Goal: Task Accomplishment & Management: Use online tool/utility

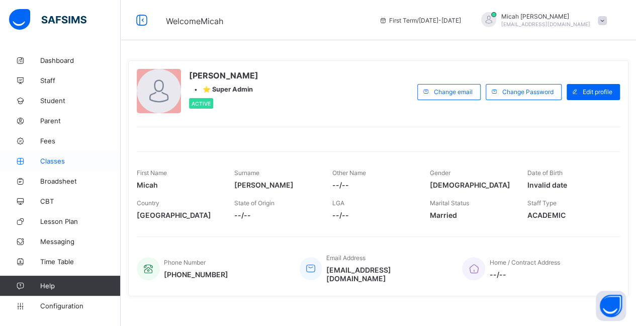
click at [63, 161] on span "Classes" at bounding box center [80, 161] width 80 height 8
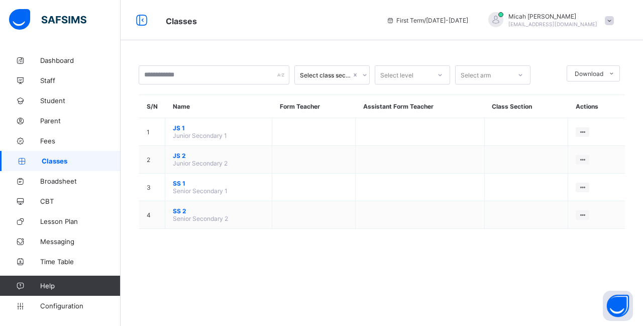
click at [210, 126] on span "JS 1" at bounding box center [218, 128] width 91 height 8
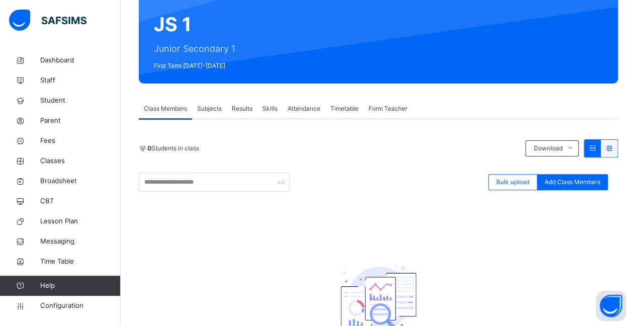
scroll to position [105, 0]
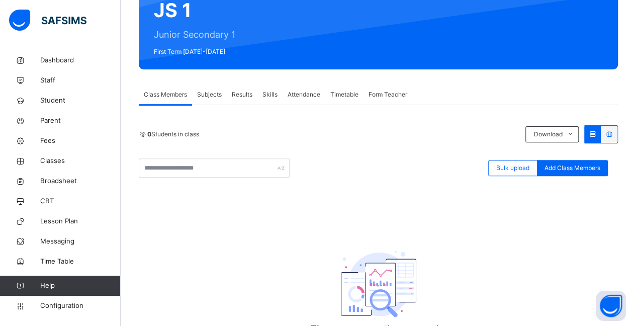
click at [216, 93] on span "Subjects" at bounding box center [209, 94] width 25 height 9
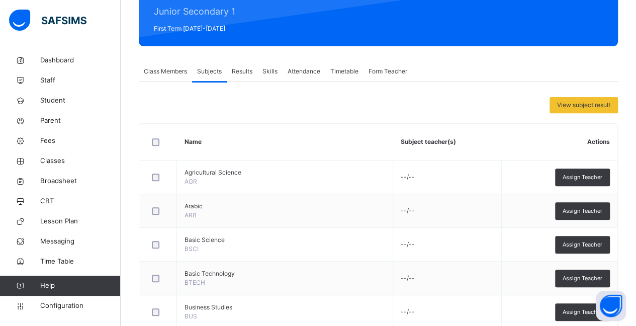
scroll to position [129, 0]
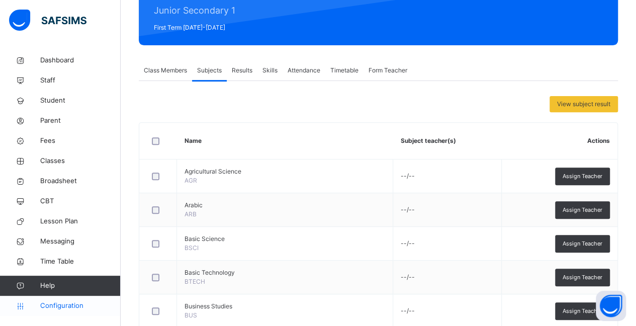
click at [46, 305] on span "Configuration" at bounding box center [80, 306] width 80 height 10
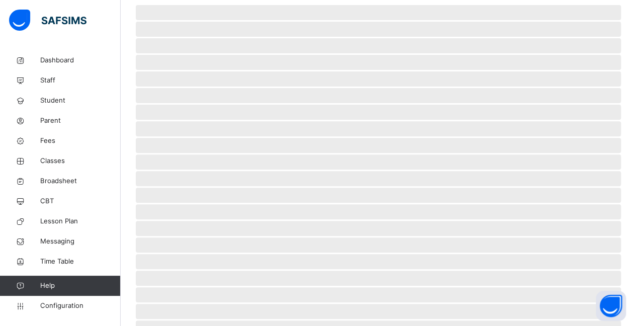
scroll to position [89, 0]
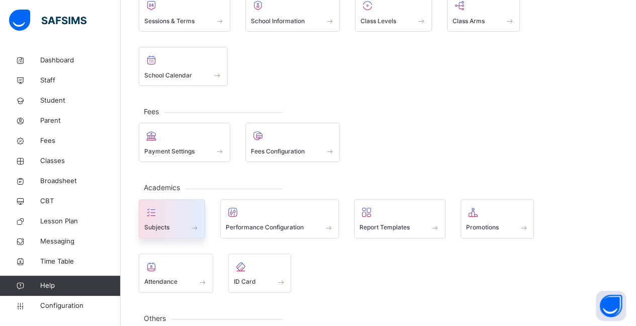
click at [192, 223] on span at bounding box center [194, 227] width 10 height 9
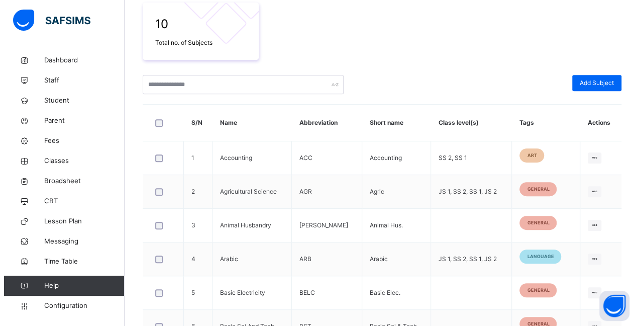
scroll to position [174, 0]
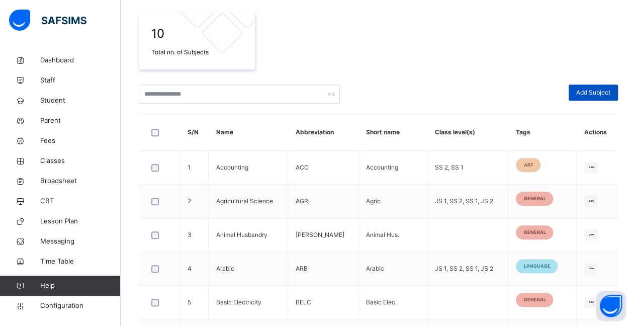
click at [583, 99] on div "Add Subject" at bounding box center [592, 92] width 49 height 16
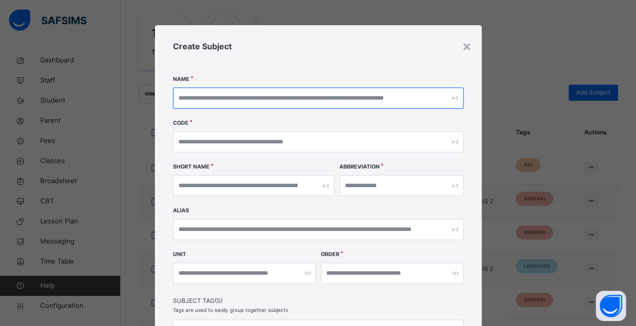
click at [222, 94] on input "text" at bounding box center [318, 97] width 291 height 21
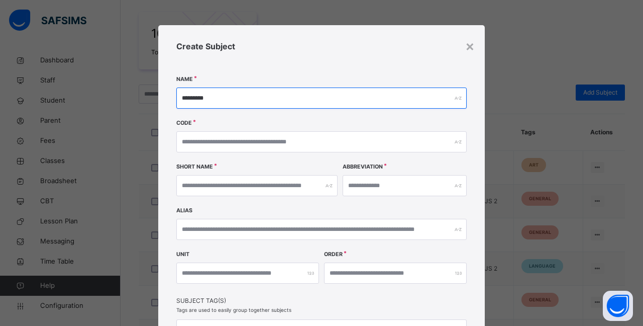
type input "*********"
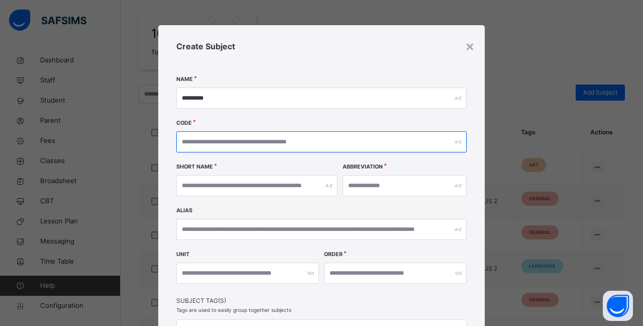
click at [219, 139] on input "text" at bounding box center [321, 141] width 291 height 21
type input "********"
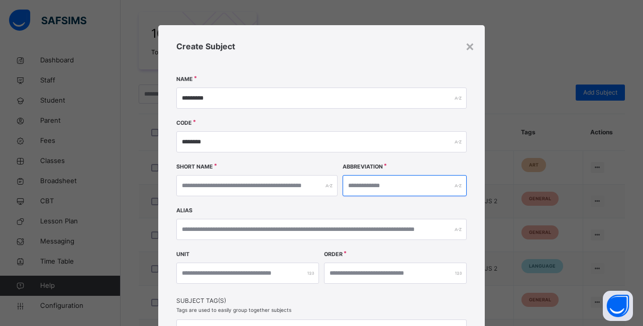
click at [363, 183] on input "text" at bounding box center [405, 185] width 124 height 21
type input "***"
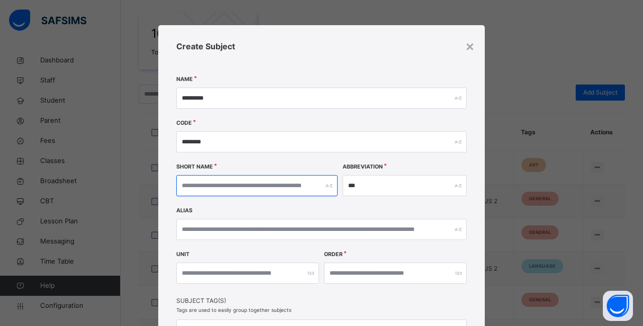
click at [240, 184] on input "text" at bounding box center [256, 185] width 161 height 21
type input "****"
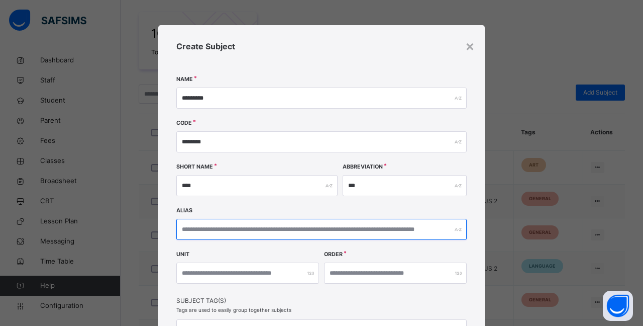
click at [188, 232] on input "text" at bounding box center [321, 229] width 291 height 21
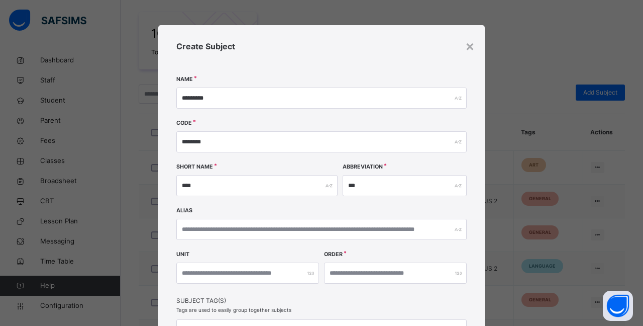
click at [427, 244] on div "Create Subject Name ********* Code ******** Short Name **** Abbreviation *** Al…" at bounding box center [321, 218] width 327 height 387
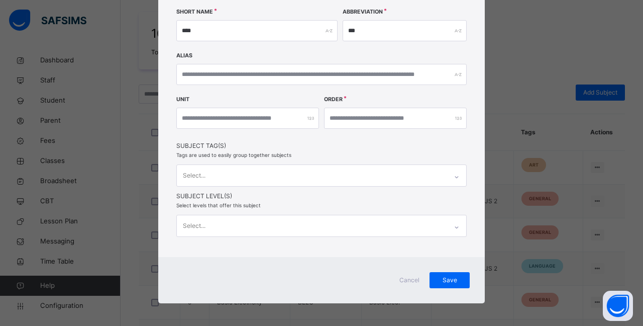
scroll to position [156, 0]
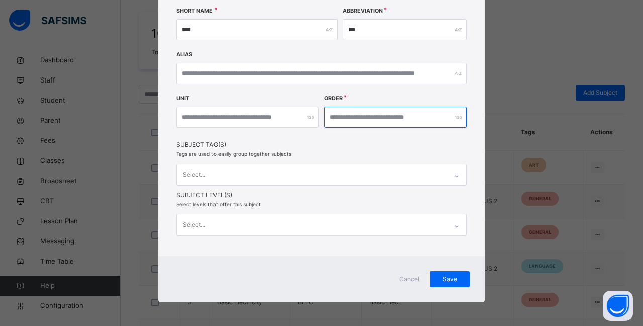
click at [351, 124] on input "number" at bounding box center [395, 117] width 143 height 21
click at [455, 122] on input "number" at bounding box center [395, 117] width 143 height 21
click at [455, 115] on div at bounding box center [395, 117] width 143 height 21
click at [329, 115] on input "number" at bounding box center [395, 117] width 143 height 21
type input "***"
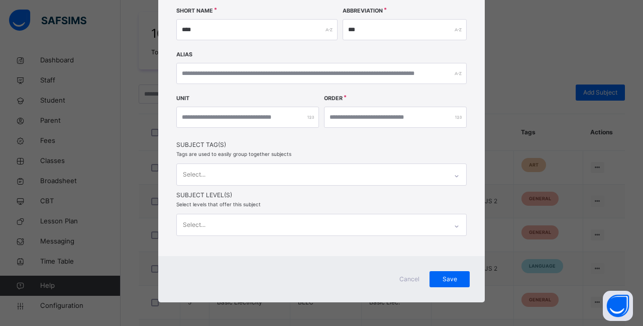
click at [225, 164] on div "Select..." at bounding box center [312, 174] width 270 height 21
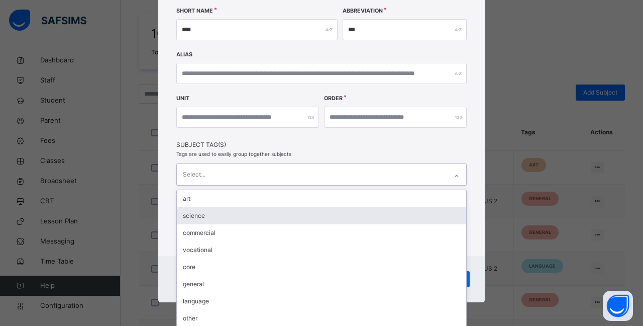
click at [212, 213] on div "science" at bounding box center [322, 215] width 290 height 17
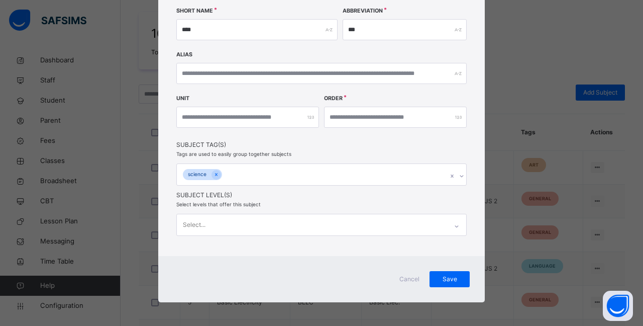
click at [162, 215] on div "Create Subject Name ********* Code ******** Short Name **** Abbreviation *** Al…" at bounding box center [321, 62] width 327 height 387
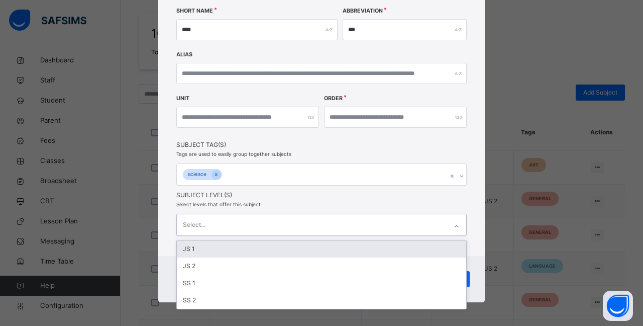
click at [454, 222] on icon at bounding box center [457, 226] width 6 height 10
click at [348, 249] on div "JS 1" at bounding box center [322, 248] width 290 height 17
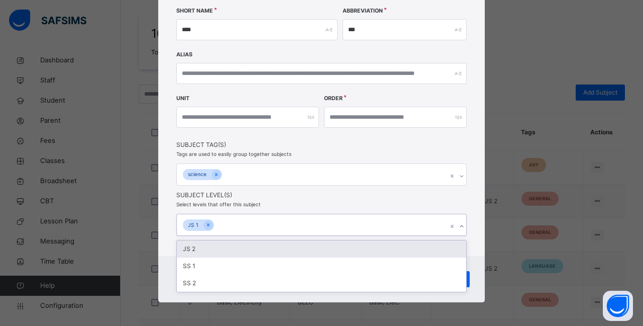
click at [350, 252] on div "JS 2" at bounding box center [322, 248] width 290 height 17
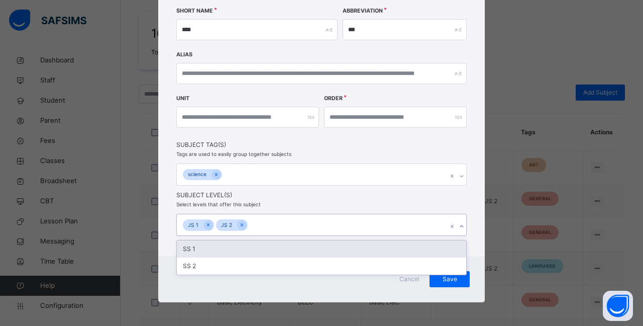
click at [289, 251] on div "SS 1" at bounding box center [322, 248] width 290 height 17
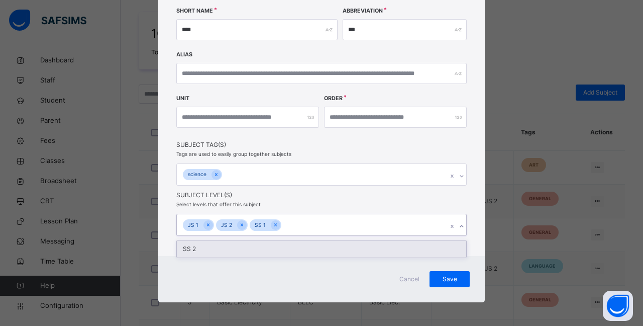
click at [289, 251] on div "SS 2" at bounding box center [322, 248] width 290 height 17
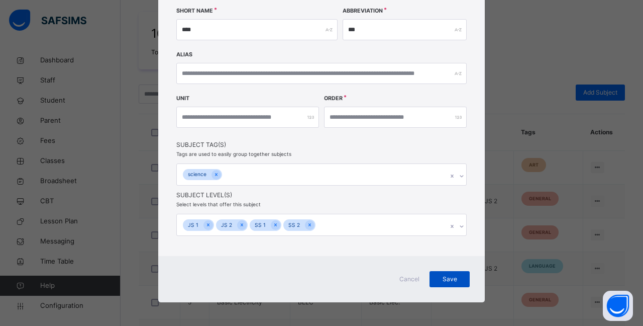
click at [437, 277] on span "Save" at bounding box center [449, 278] width 25 height 9
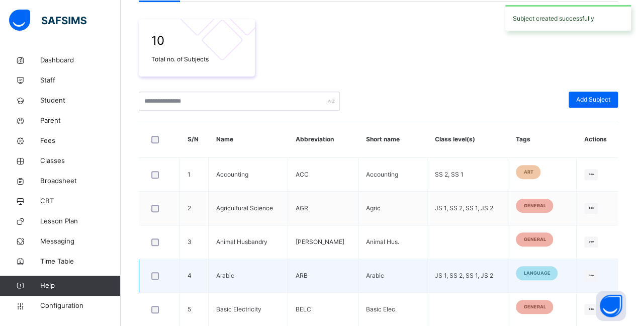
scroll to position [174, 0]
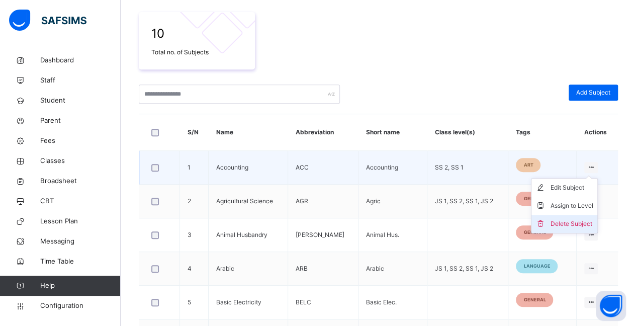
click at [574, 220] on div "Delete Subject" at bounding box center [571, 224] width 43 height 10
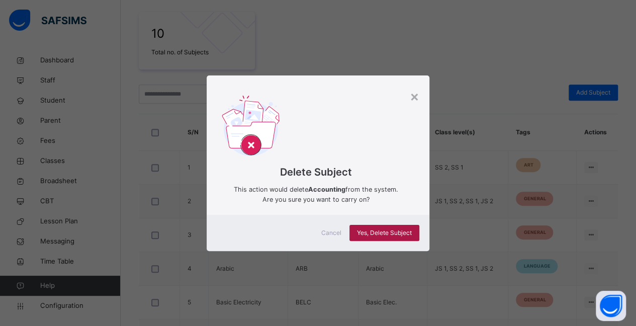
click at [409, 230] on span "Yes, Delete Subject" at bounding box center [384, 232] width 55 height 9
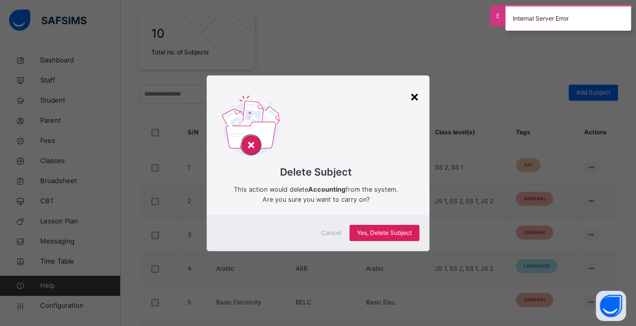
click at [416, 94] on div "×" at bounding box center [415, 95] width 10 height 21
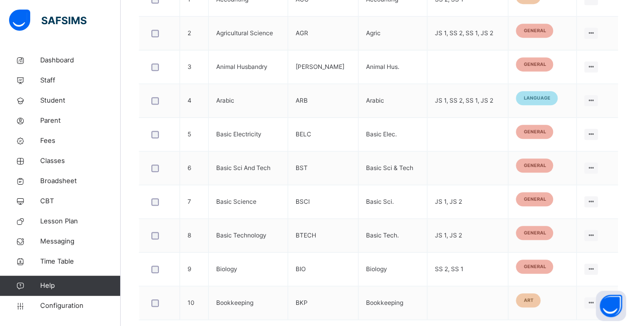
scroll to position [337, 0]
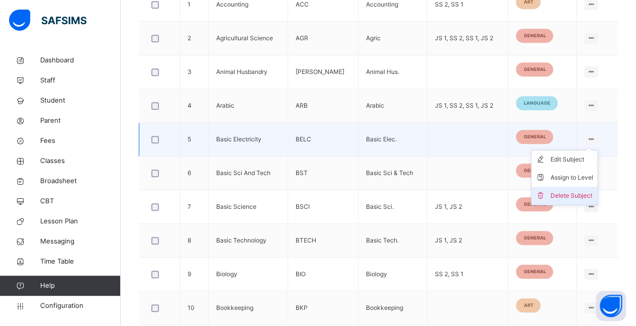
click at [581, 195] on div "Delete Subject" at bounding box center [571, 196] width 43 height 10
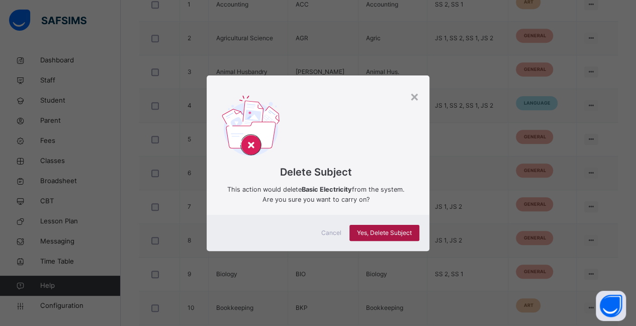
click at [375, 229] on span "Yes, Delete Subject" at bounding box center [384, 232] width 55 height 9
click at [375, 229] on div "Yes, Delete Subject" at bounding box center [384, 233] width 70 height 16
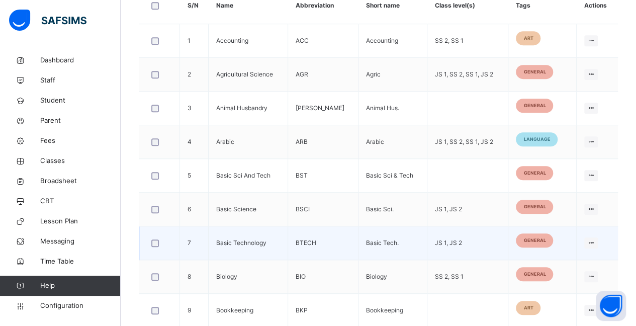
scroll to position [372, 0]
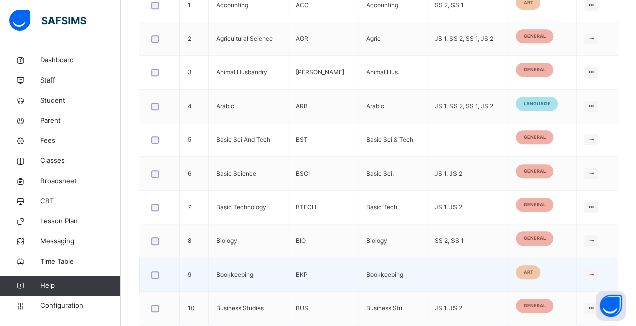
click at [152, 277] on div at bounding box center [159, 274] width 25 height 21
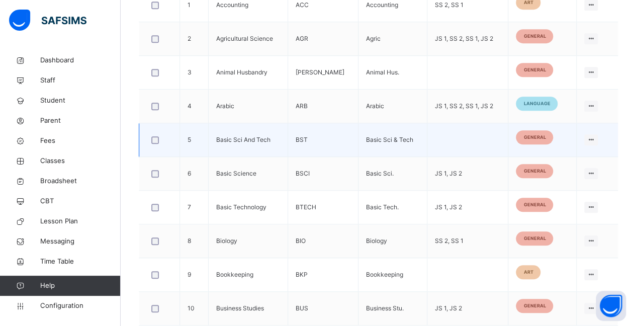
click at [156, 144] on div at bounding box center [159, 139] width 25 height 21
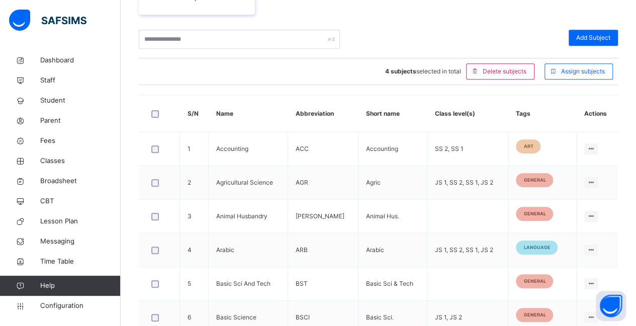
scroll to position [229, 0]
click at [156, 116] on div at bounding box center [160, 113] width 26 height 21
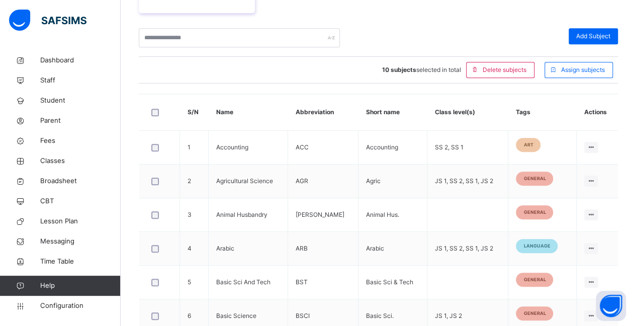
scroll to position [220, 0]
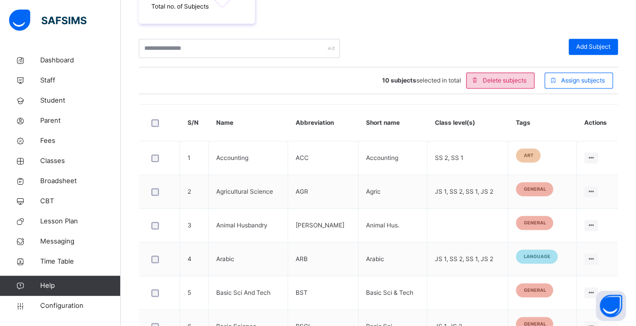
click at [502, 79] on span "Delete subjects" at bounding box center [505, 80] width 44 height 9
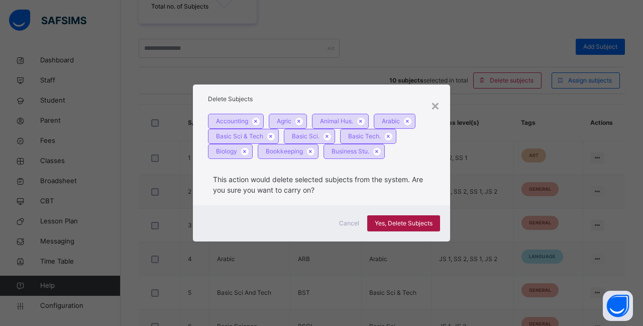
click at [398, 222] on span "Yes, Delete Subjects" at bounding box center [404, 223] width 58 height 9
click at [258, 119] on icon at bounding box center [256, 121] width 9 height 6
click at [406, 221] on span "Yes, Delete Subjects" at bounding box center [404, 223] width 58 height 9
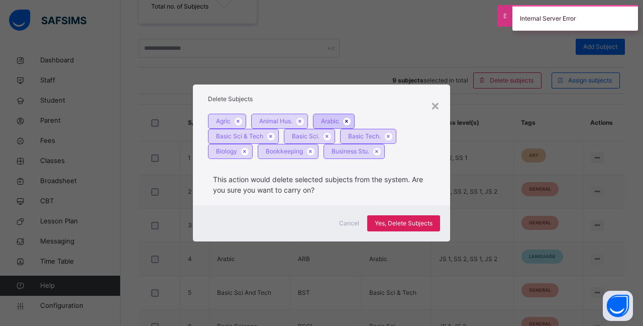
click at [348, 121] on icon at bounding box center [347, 121] width 9 height 6
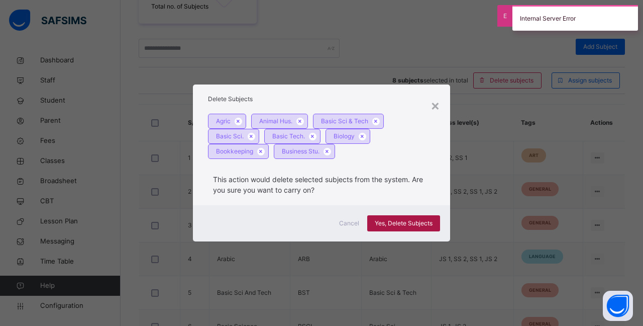
click at [379, 224] on span "Yes, Delete Subjects" at bounding box center [404, 223] width 58 height 9
click at [325, 152] on icon at bounding box center [327, 151] width 9 height 6
click at [385, 223] on span "Yes, Delete Subjects" at bounding box center [404, 223] width 58 height 9
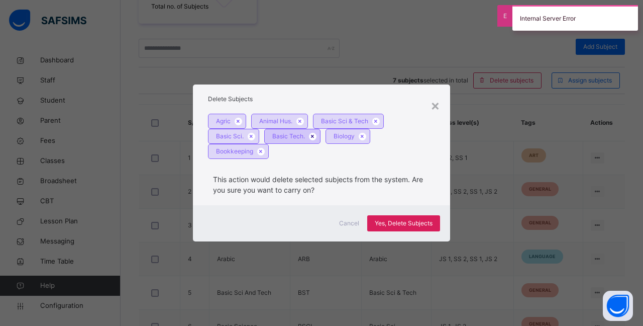
click at [310, 133] on icon at bounding box center [313, 136] width 9 height 6
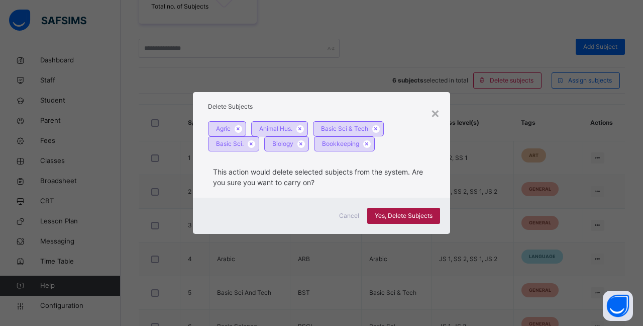
click at [388, 218] on span "Yes, Delete Subjects" at bounding box center [404, 215] width 58 height 9
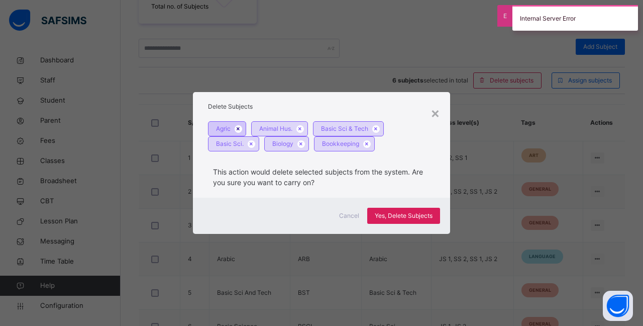
click at [241, 126] on icon at bounding box center [238, 129] width 9 height 6
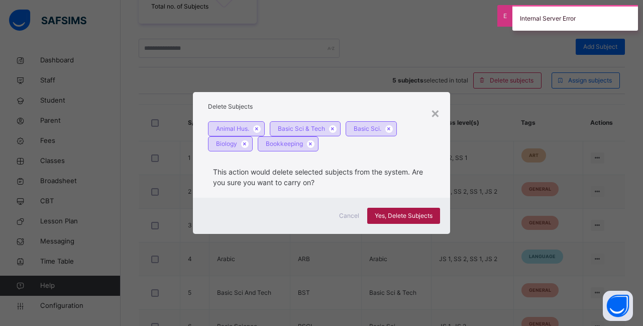
click at [399, 215] on span "Yes, Delete Subjects" at bounding box center [404, 215] width 58 height 9
click at [332, 127] on icon at bounding box center [333, 129] width 9 height 6
click at [388, 213] on span "Yes, Delete Subjects" at bounding box center [404, 215] width 58 height 9
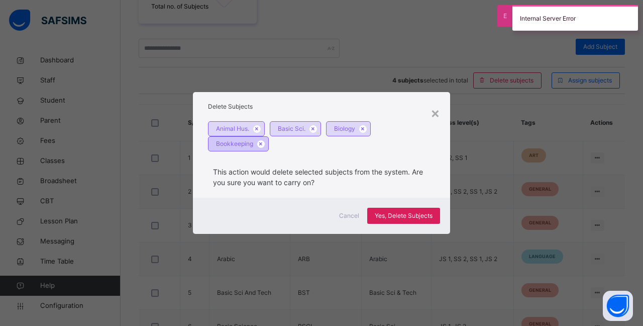
click at [255, 142] on div "Bookkeeping" at bounding box center [238, 143] width 61 height 15
click at [262, 143] on icon at bounding box center [261, 144] width 9 height 6
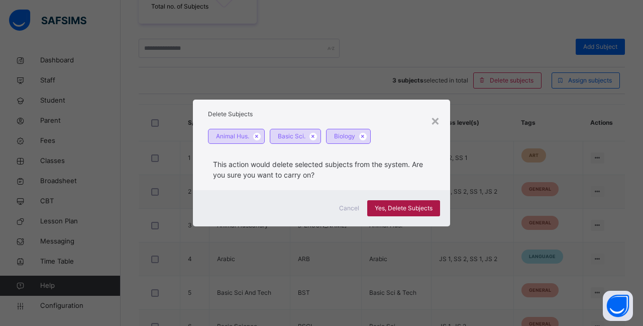
click at [391, 206] on span "Yes, Delete Subjects" at bounding box center [404, 208] width 58 height 9
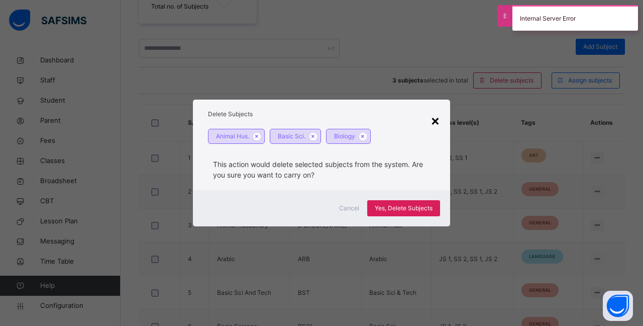
click at [433, 121] on div "×" at bounding box center [436, 120] width 10 height 21
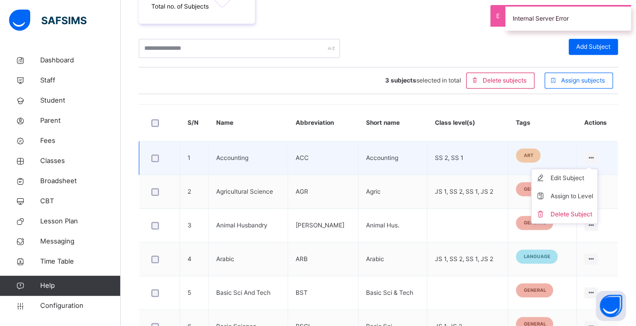
click at [593, 157] on icon at bounding box center [591, 158] width 9 height 8
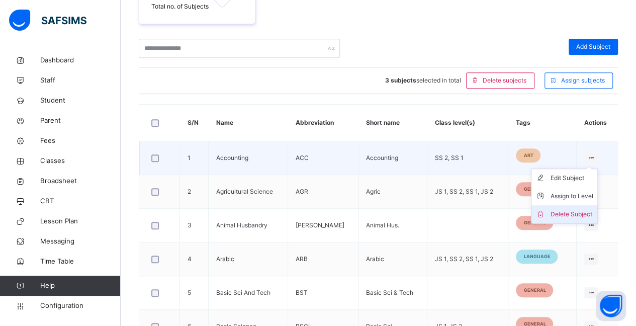
click at [568, 214] on div "Delete Subject" at bounding box center [571, 214] width 43 height 10
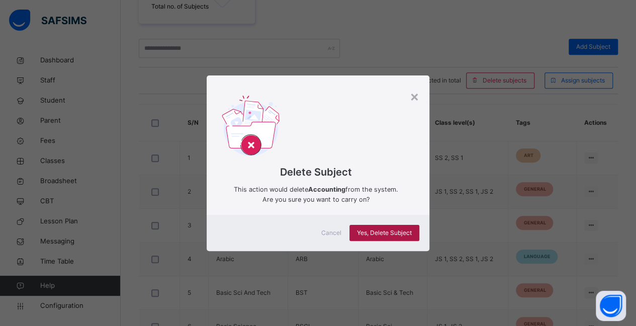
click at [367, 229] on span "Yes, Delete Subject" at bounding box center [384, 232] width 55 height 9
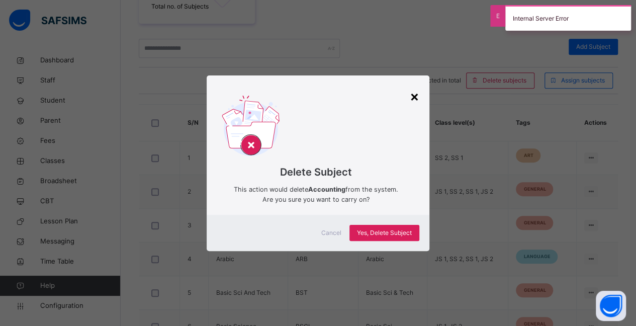
click at [419, 92] on div "×" at bounding box center [415, 95] width 10 height 21
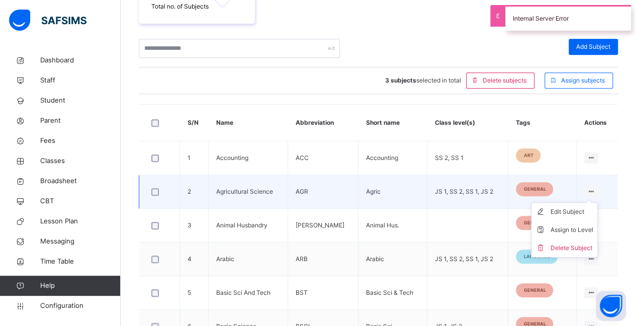
click at [595, 202] on ul "Edit Subject Assign to Level Delete Subject" at bounding box center [564, 229] width 67 height 55
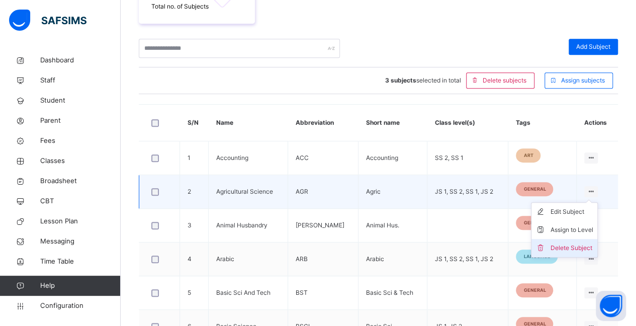
click at [572, 243] on div "Delete Subject" at bounding box center [571, 248] width 43 height 10
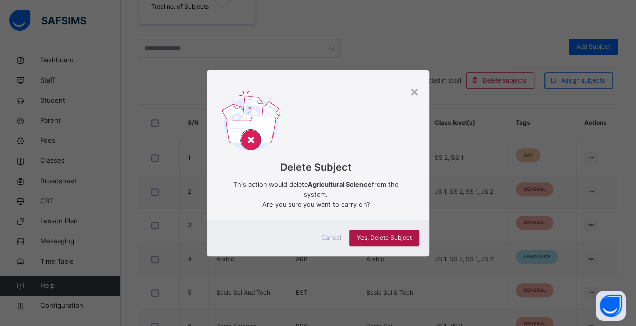
click at [375, 231] on div "Yes, Delete Subject" at bounding box center [384, 238] width 70 height 16
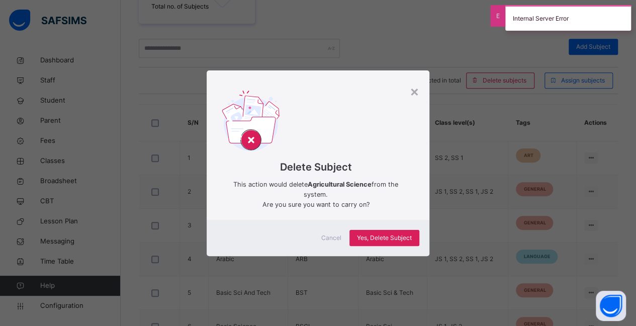
click at [559, 121] on div "× Delete Subject This action would delete Agricultural Science from the system.…" at bounding box center [318, 163] width 636 height 326
click at [415, 90] on div "×" at bounding box center [415, 90] width 10 height 21
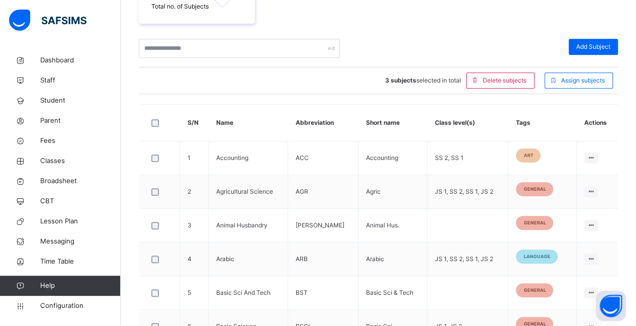
scroll to position [415, 0]
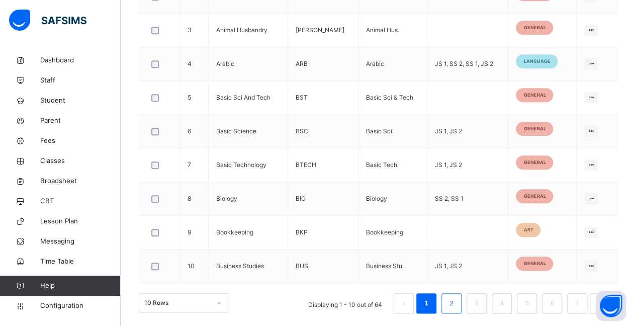
click at [453, 301] on li "2" at bounding box center [451, 303] width 20 height 20
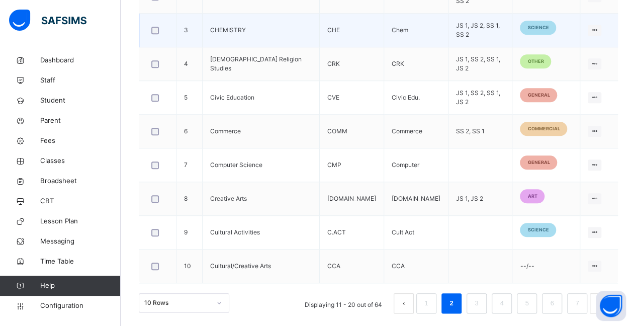
click at [279, 25] on td "CHEMISTRY" at bounding box center [261, 31] width 117 height 34
click at [448, 29] on td "JS 1, JS 2, SS 1, SS 2" at bounding box center [480, 31] width 64 height 34
click at [594, 41] on ul "Edit Subject Assign to Level Delete Subject" at bounding box center [567, 68] width 67 height 55
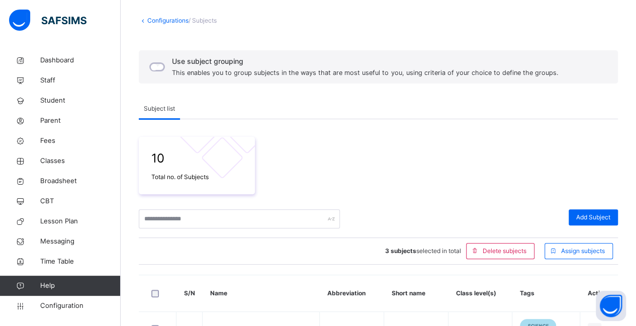
scroll to position [48, 0]
click at [145, 18] on icon at bounding box center [143, 22] width 9 height 8
click at [143, 21] on icon at bounding box center [143, 22] width 9 height 8
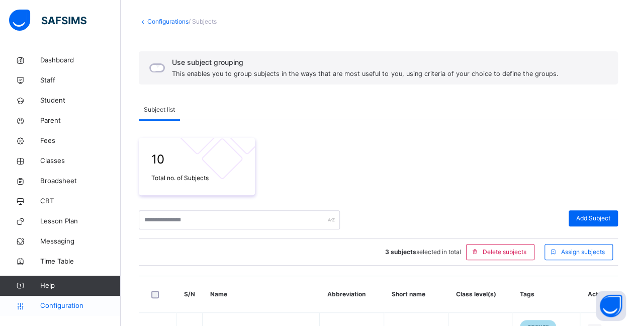
click at [72, 306] on span "Configuration" at bounding box center [80, 306] width 80 height 10
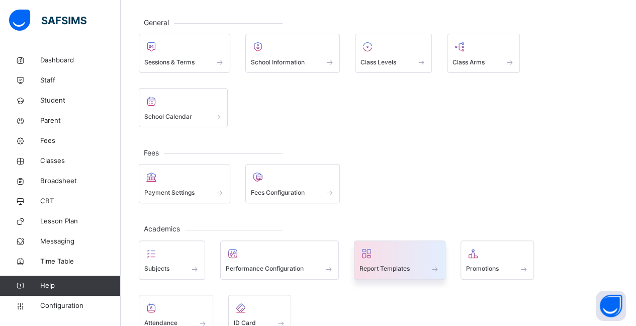
click at [434, 264] on span at bounding box center [435, 268] width 10 height 9
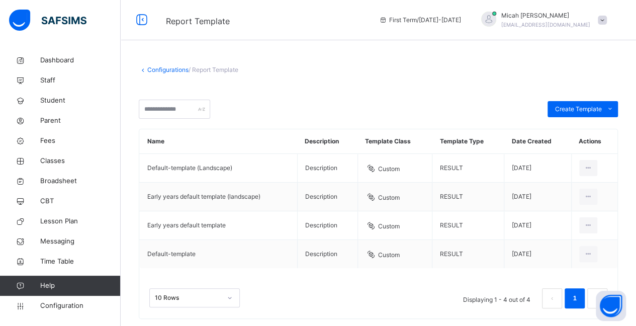
scroll to position [17, 0]
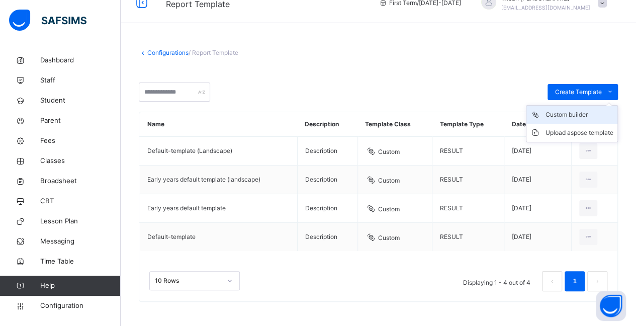
click at [591, 117] on div "Custom builder" at bounding box center [579, 115] width 68 height 10
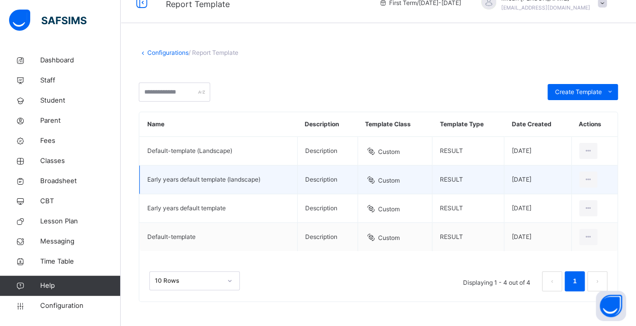
click at [393, 179] on td "Custom" at bounding box center [394, 179] width 74 height 29
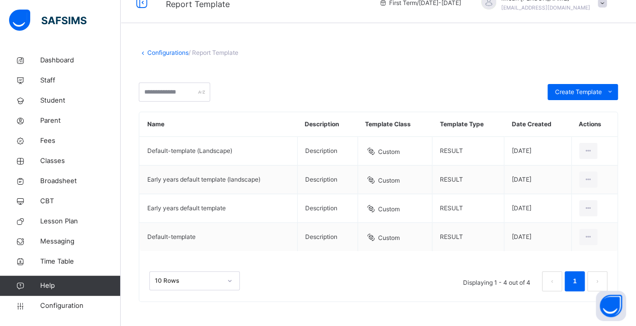
scroll to position [36, 0]
click at [225, 283] on div "10 Rows" at bounding box center [194, 279] width 90 height 19
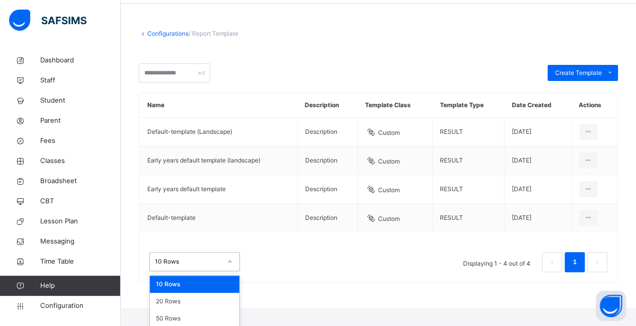
click at [225, 283] on div "10 Rows" at bounding box center [194, 283] width 89 height 17
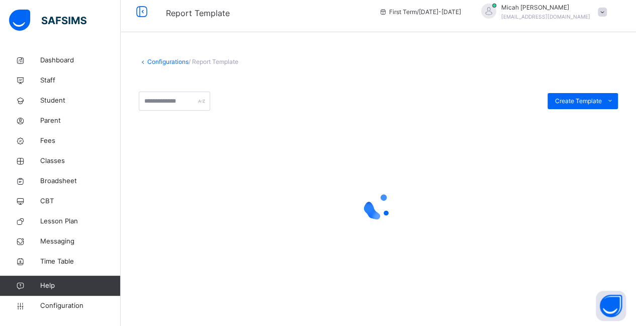
scroll to position [17, 0]
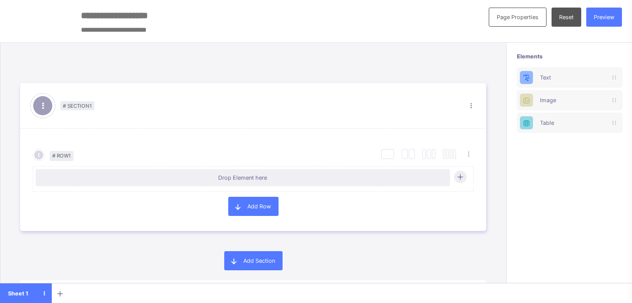
scroll to position [12, 0]
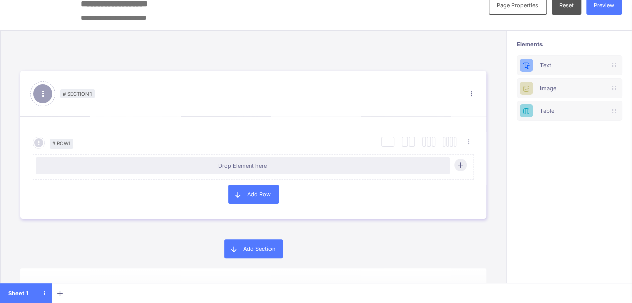
click at [108, 90] on div "# Section 1" at bounding box center [260, 93] width 391 height 7
click at [559, 58] on div "Text" at bounding box center [570, 65] width 106 height 20
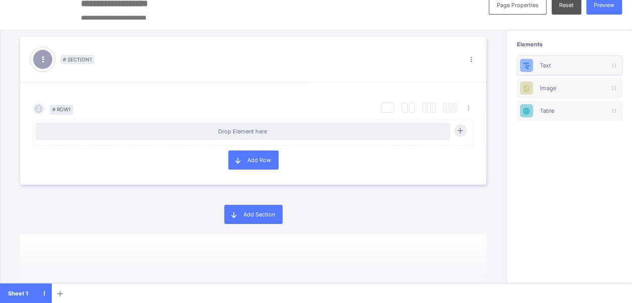
click at [531, 63] on icon at bounding box center [526, 66] width 9 height 8
click at [244, 157] on span at bounding box center [237, 159] width 19 height 19
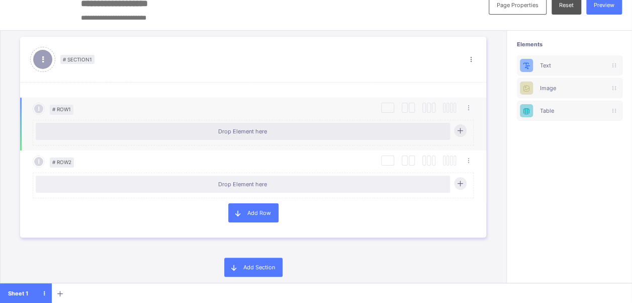
click at [372, 134] on div "Drop Element here" at bounding box center [243, 131] width 414 height 17
click at [455, 127] on div at bounding box center [460, 130] width 13 height 13
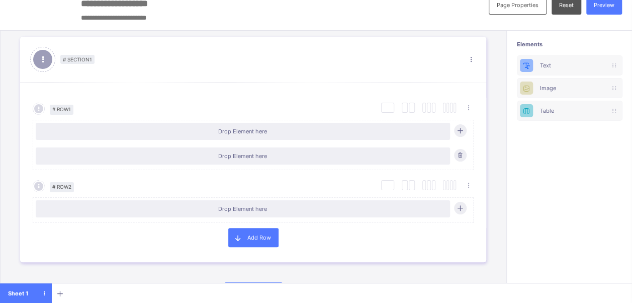
click at [580, 15] on div "Page Properties Reset Preview" at bounding box center [555, 9] width 153 height 42
click at [578, 10] on div "Reset" at bounding box center [566, 4] width 30 height 19
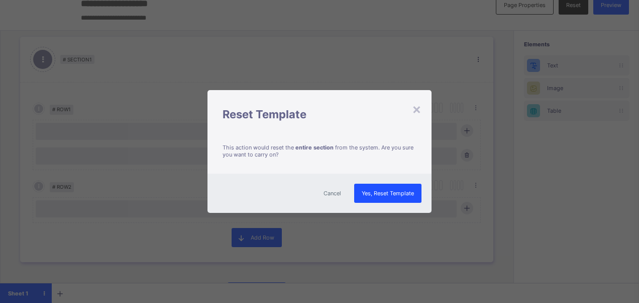
click at [364, 196] on div "Yes, Reset Template" at bounding box center [387, 192] width 67 height 19
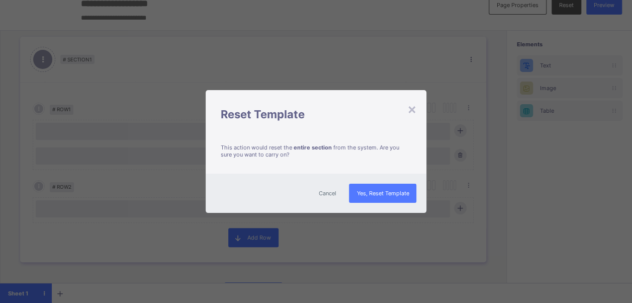
scroll to position [0, 0]
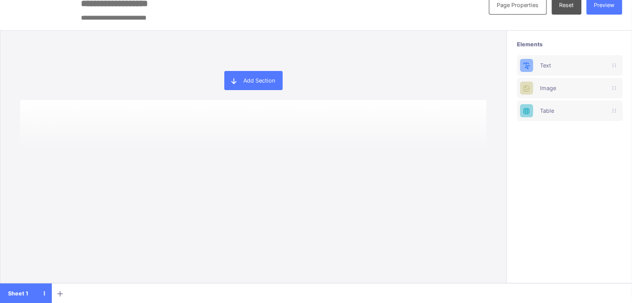
click at [364, 196] on div "Add Section" at bounding box center [253, 167] width 506 height 272
click at [557, 64] on div "Text" at bounding box center [569, 65] width 59 height 7
click at [614, 62] on icon at bounding box center [613, 65] width 3 height 6
click at [603, 5] on span "Preview" at bounding box center [604, 5] width 21 height 7
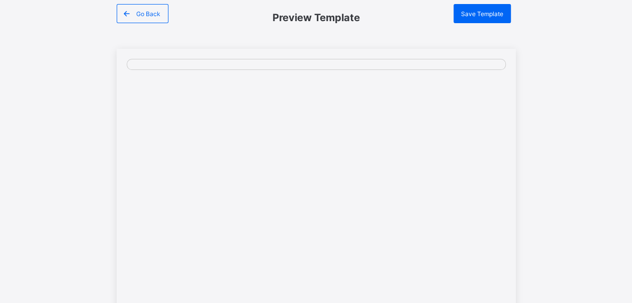
scroll to position [20, 0]
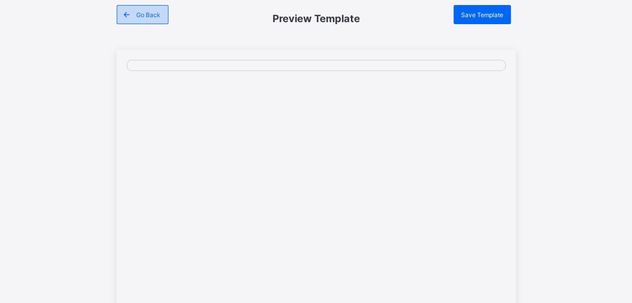
click at [131, 11] on icon at bounding box center [126, 15] width 9 height 8
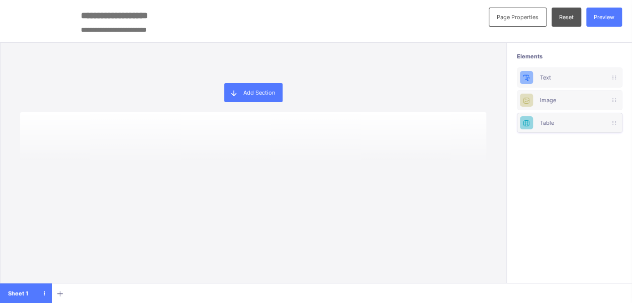
click at [555, 121] on div "Table" at bounding box center [569, 122] width 59 height 7
click at [238, 91] on icon at bounding box center [233, 93] width 9 height 8
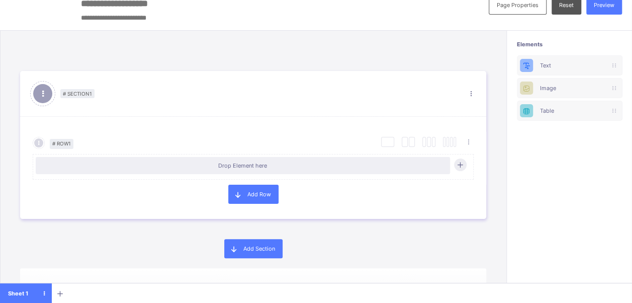
click at [237, 203] on div "Select Column Layout Cancel # Row 1 Duplicate Row Delete Row Drop Element here …" at bounding box center [253, 168] width 466 height 102
click at [268, 191] on span "Add Row" at bounding box center [259, 194] width 24 height 7
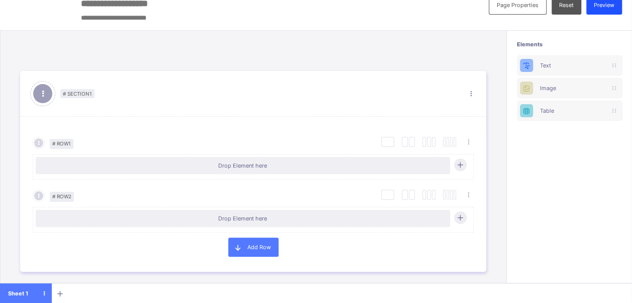
click at [607, 9] on div "Preview" at bounding box center [604, 4] width 36 height 19
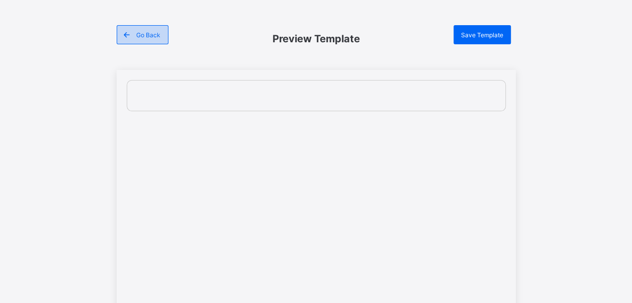
click at [148, 29] on div "Go Back" at bounding box center [143, 34] width 52 height 19
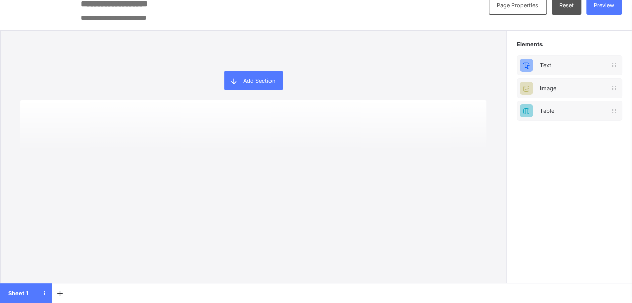
scroll to position [20, 0]
